Goal: Find contact information: Find contact information

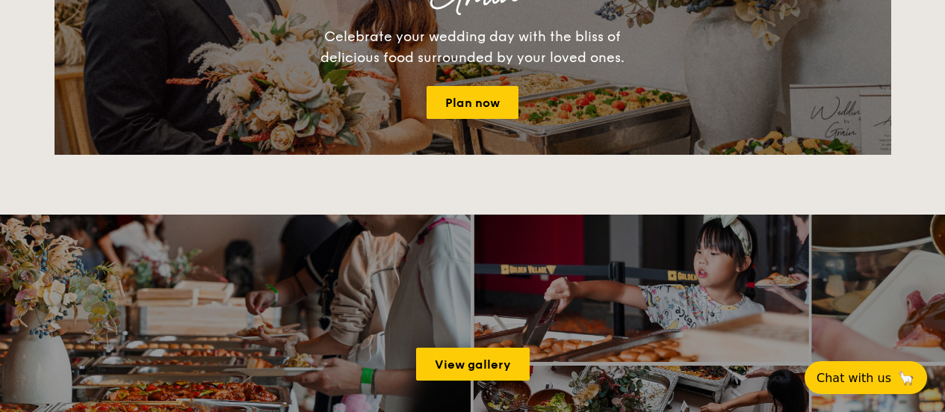
scroll to position [2167, 0]
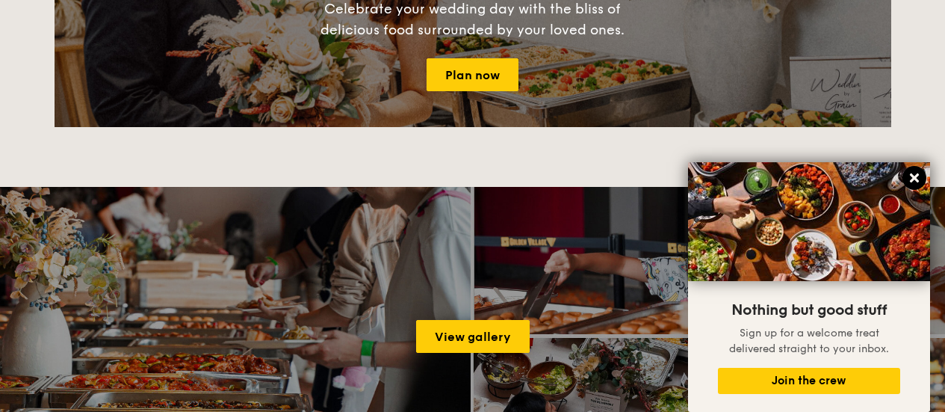
click at [915, 174] on icon at bounding box center [913, 177] width 13 height 13
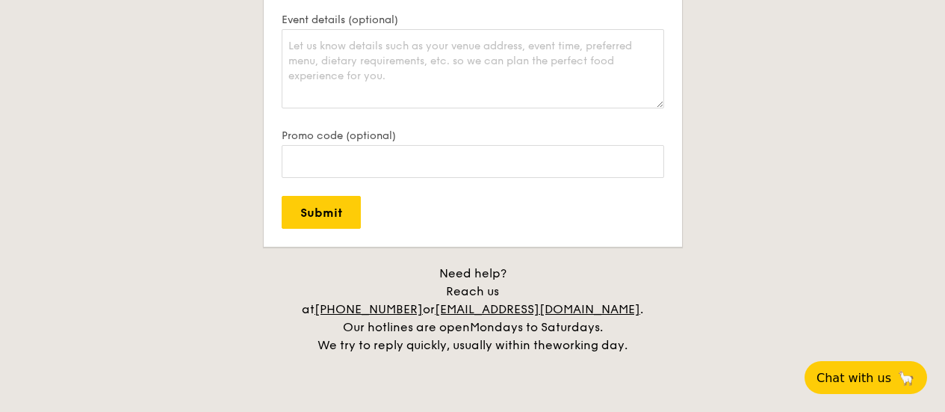
scroll to position [3339, 0]
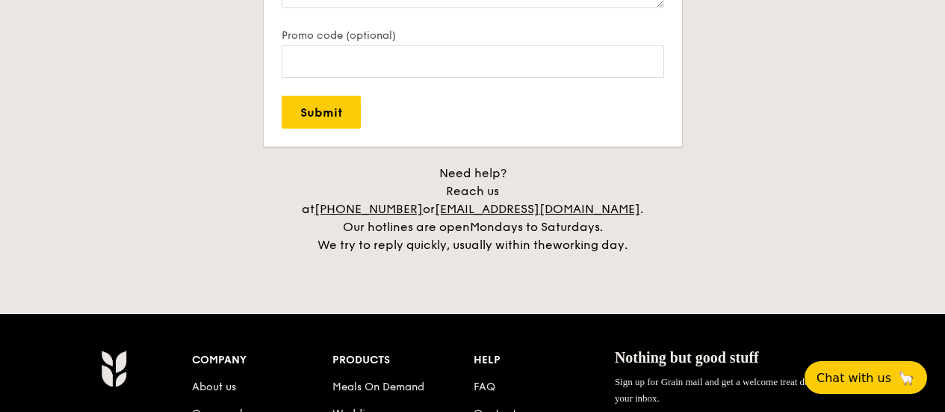
drag, startPoint x: 466, startPoint y: 168, endPoint x: 553, endPoint y: 258, distance: 125.2
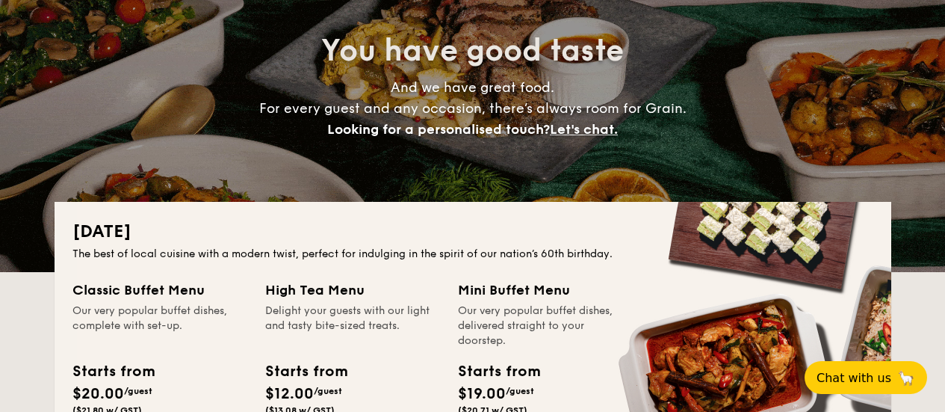
scroll to position [0, 0]
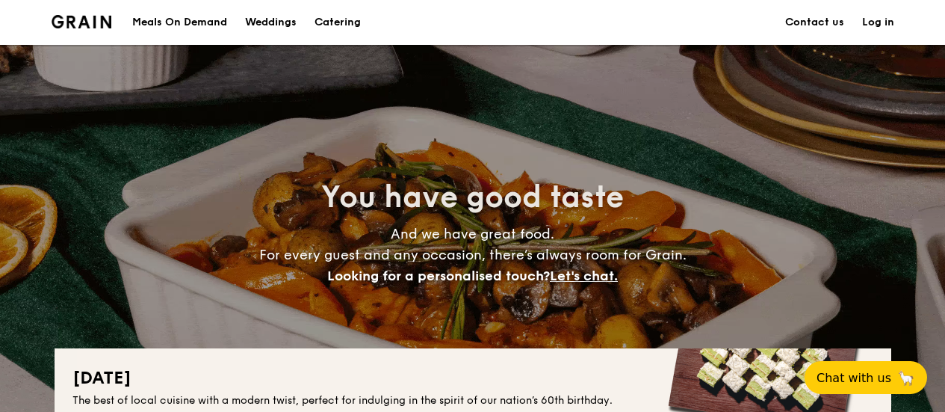
click at [823, 20] on link "Contact us" at bounding box center [814, 22] width 59 height 45
